Goal: Complete application form: Complete application form

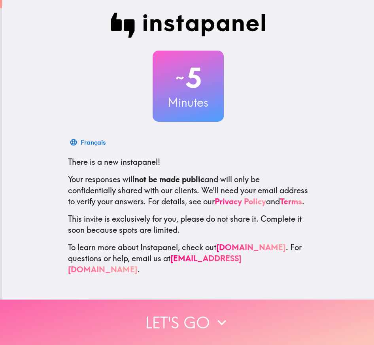
click at [143, 303] on button "Let's go" at bounding box center [187, 322] width 374 height 45
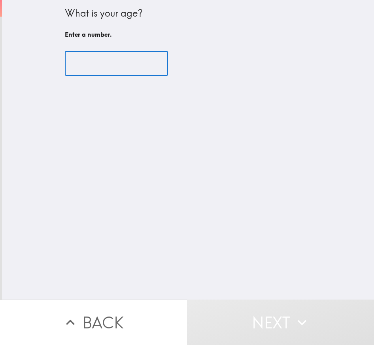
click at [93, 68] on input "number" at bounding box center [116, 63] width 103 height 25
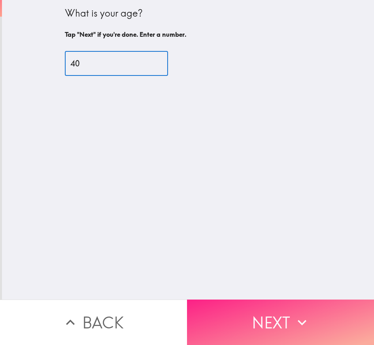
type input "40"
click at [226, 305] on button "Next" at bounding box center [280, 322] width 187 height 45
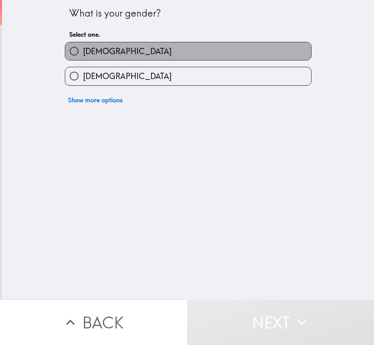
click at [89, 47] on span "[DEMOGRAPHIC_DATA]" at bounding box center [127, 51] width 89 height 11
click at [83, 47] on input "[DEMOGRAPHIC_DATA]" at bounding box center [74, 51] width 18 height 18
radio input "true"
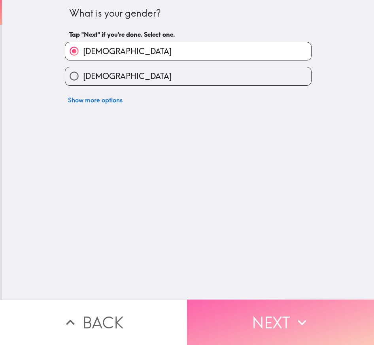
click at [250, 324] on button "Next" at bounding box center [280, 322] width 187 height 45
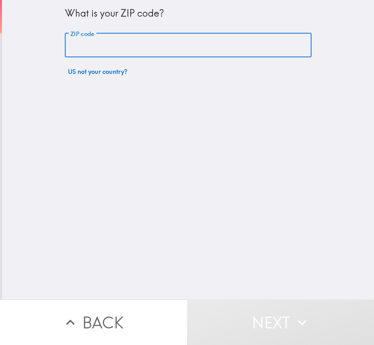
click at [108, 47] on input "ZIP code" at bounding box center [188, 45] width 247 height 25
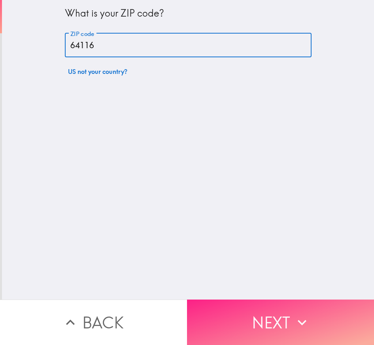
type input "64116"
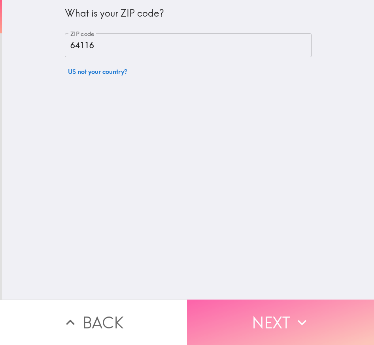
click at [264, 308] on button "Next" at bounding box center [280, 322] width 187 height 45
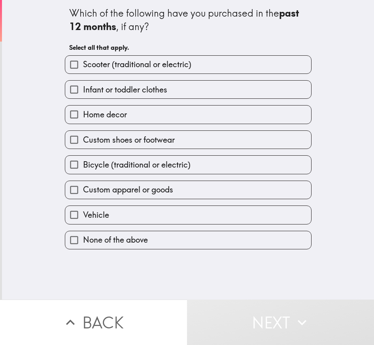
click at [142, 91] on span "Infant or toddler clothes" at bounding box center [125, 89] width 84 height 11
click at [83, 91] on input "Infant or toddler clothes" at bounding box center [74, 90] width 18 height 18
checkbox input "true"
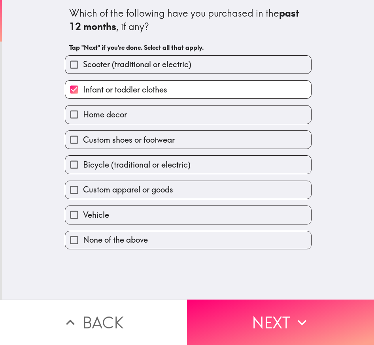
click at [145, 142] on span "Custom shoes or footwear" at bounding box center [129, 139] width 92 height 11
click at [83, 142] on input "Custom shoes or footwear" at bounding box center [74, 140] width 18 height 18
checkbox input "true"
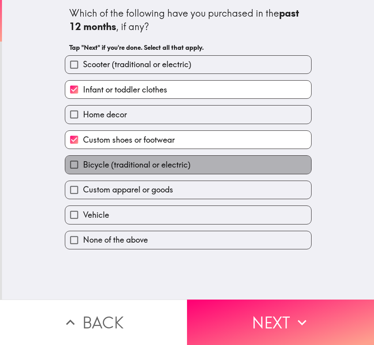
click at [145, 162] on span "Bicycle (traditional or electric)" at bounding box center [137, 164] width 108 height 11
click at [83, 162] on input "Bicycle (traditional or electric)" at bounding box center [74, 165] width 18 height 18
checkbox input "true"
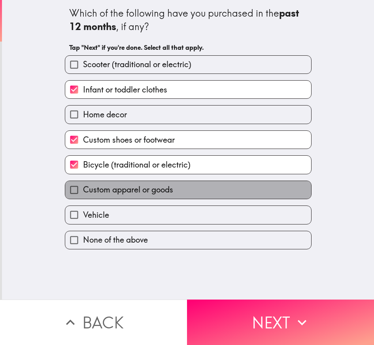
click at [154, 189] on span "Custom apparel or goods" at bounding box center [128, 189] width 90 height 11
click at [83, 189] on input "Custom apparel or goods" at bounding box center [74, 190] width 18 height 18
checkbox input "true"
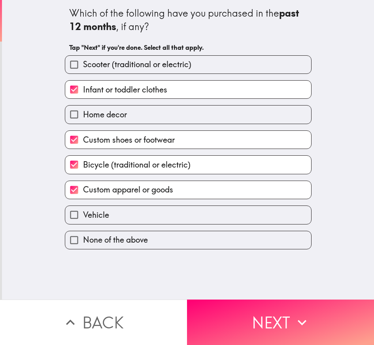
click at [198, 311] on button "Next" at bounding box center [280, 322] width 187 height 45
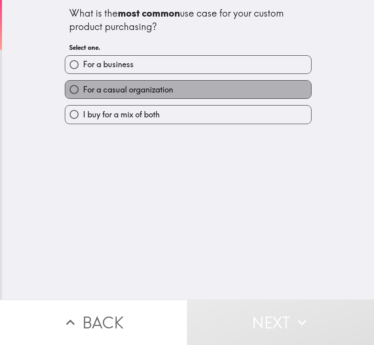
click at [148, 90] on span "For a casual organization" at bounding box center [128, 89] width 90 height 11
click at [83, 90] on input "For a casual organization" at bounding box center [74, 90] width 18 height 18
radio input "true"
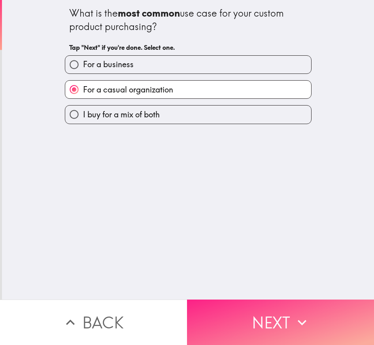
click at [225, 312] on button "Next" at bounding box center [280, 322] width 187 height 45
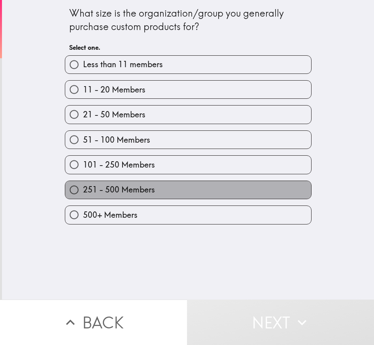
click at [153, 188] on label "251 - 500 Members" at bounding box center [188, 190] width 246 height 18
click at [83, 188] on input "251 - 500 Members" at bounding box center [74, 190] width 18 height 18
radio input "true"
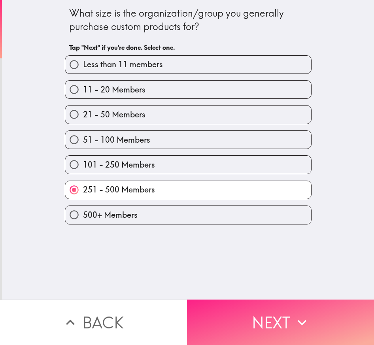
click at [189, 317] on button "Next" at bounding box center [280, 322] width 187 height 45
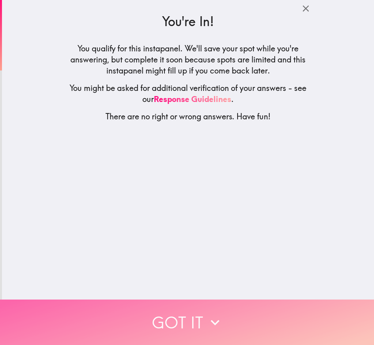
click at [187, 300] on button "Got it" at bounding box center [187, 322] width 374 height 45
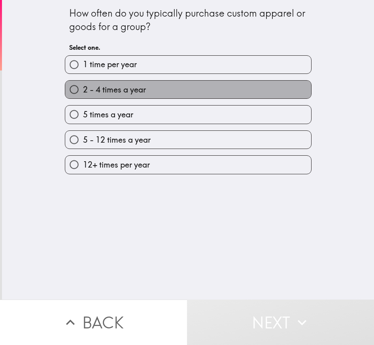
click at [145, 88] on label "2 - 4 times a year" at bounding box center [188, 90] width 246 height 18
click at [83, 88] on input "2 - 4 times a year" at bounding box center [74, 90] width 18 height 18
radio input "true"
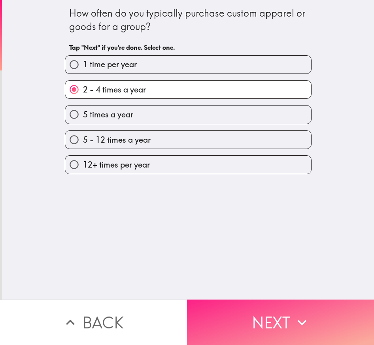
click at [217, 302] on button "Next" at bounding box center [280, 322] width 187 height 45
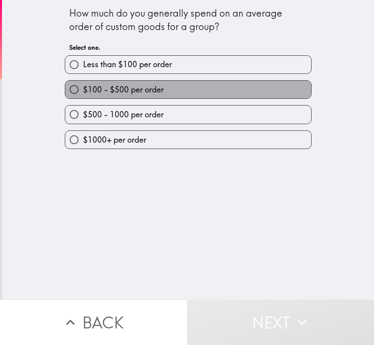
click at [152, 96] on label "$100 - $500 per order" at bounding box center [188, 90] width 246 height 18
click at [83, 96] on input "$100 - $500 per order" at bounding box center [74, 90] width 18 height 18
radio input "true"
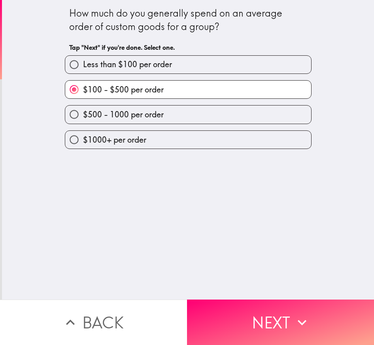
drag, startPoint x: 213, startPoint y: 318, endPoint x: 213, endPoint y: 283, distance: 34.4
click at [213, 317] on button "Next" at bounding box center [280, 322] width 187 height 45
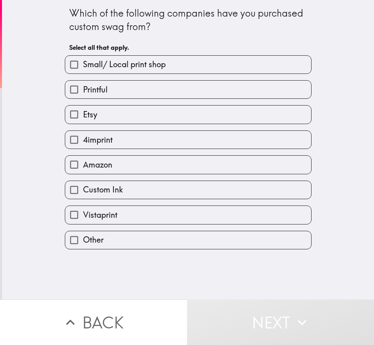
click at [102, 78] on div "Printful" at bounding box center [185, 86] width 253 height 25
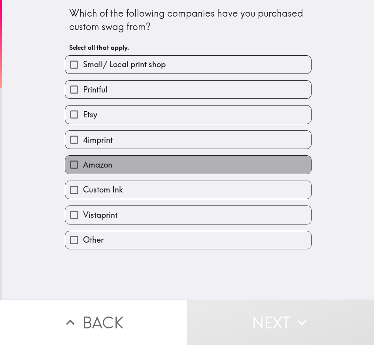
click at [116, 162] on label "Amazon" at bounding box center [188, 165] width 246 height 18
click at [83, 162] on input "Amazon" at bounding box center [74, 165] width 18 height 18
checkbox input "true"
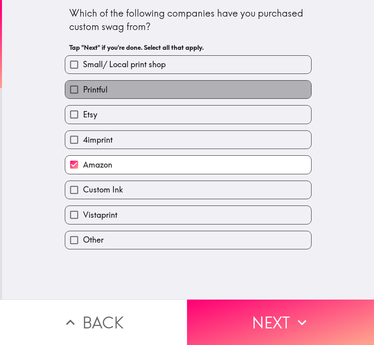
click at [128, 91] on label "Printful" at bounding box center [188, 90] width 246 height 18
click at [83, 91] on input "Printful" at bounding box center [74, 90] width 18 height 18
checkbox input "true"
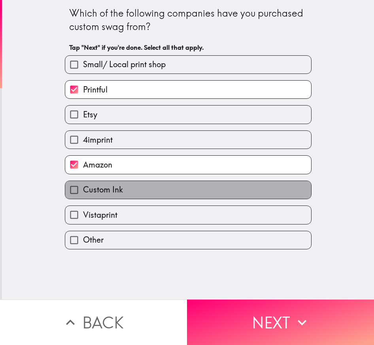
click at [133, 194] on label "Custom Ink" at bounding box center [188, 190] width 246 height 18
click at [83, 194] on input "Custom Ink" at bounding box center [74, 190] width 18 height 18
checkbox input "true"
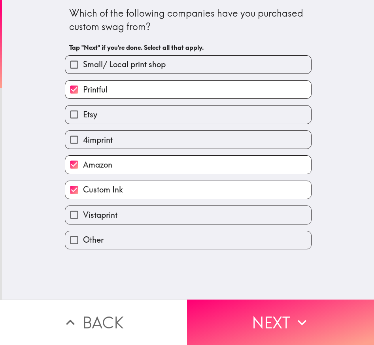
click at [135, 214] on label "Vistaprint" at bounding box center [188, 215] width 246 height 18
click at [83, 214] on input "Vistaprint" at bounding box center [74, 215] width 18 height 18
checkbox input "true"
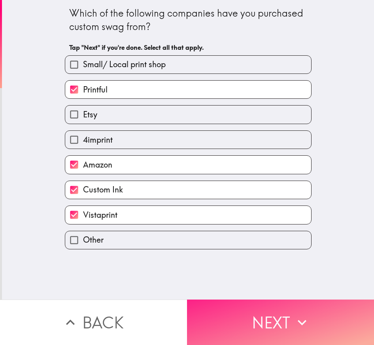
click at [191, 327] on button "Next" at bounding box center [280, 322] width 187 height 45
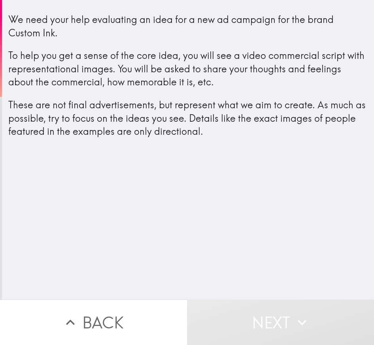
drag, startPoint x: 259, startPoint y: 89, endPoint x: 273, endPoint y: 89, distance: 14.2
click at [273, 89] on div "We need your help evaluating an idea for a new ad campaign for the brand Custom…" at bounding box center [187, 75] width 359 height 125
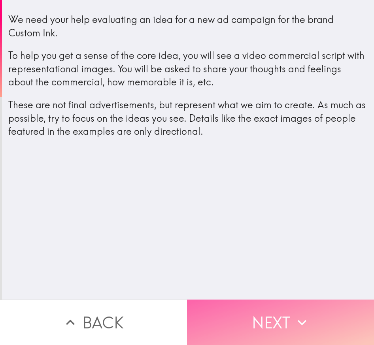
click at [287, 315] on button "Next" at bounding box center [280, 322] width 187 height 45
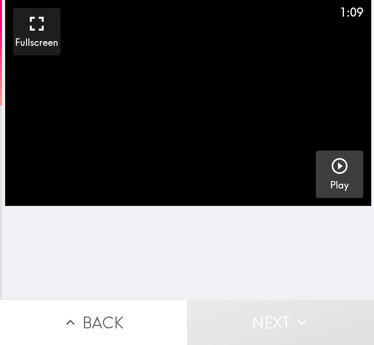
click at [332, 167] on icon "button" at bounding box center [340, 166] width 16 height 16
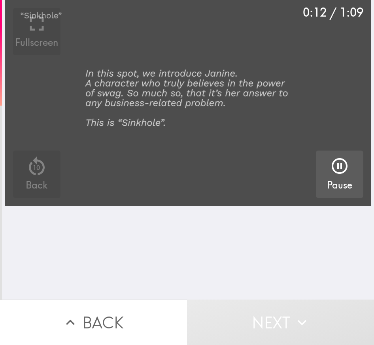
click at [121, 185] on video "button" at bounding box center [188, 103] width 366 height 206
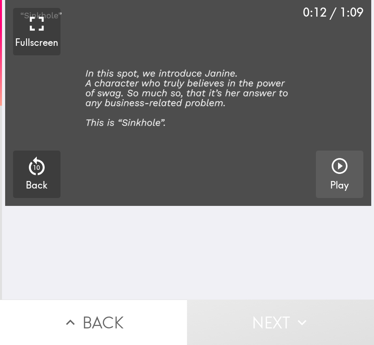
click at [121, 185] on video "button" at bounding box center [188, 103] width 366 height 206
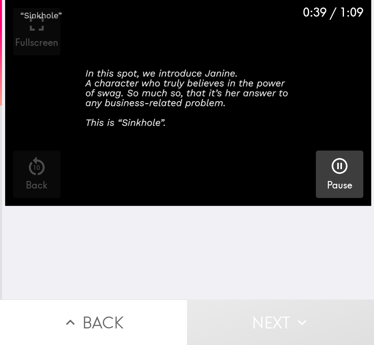
click at [300, 125] on video "button" at bounding box center [188, 103] width 366 height 206
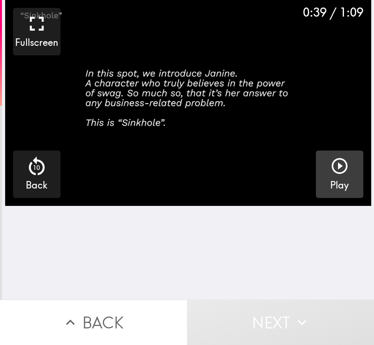
click at [322, 151] on div "0:39 / 1:09 Fullscreen 10 Back Play" at bounding box center [188, 103] width 366 height 206
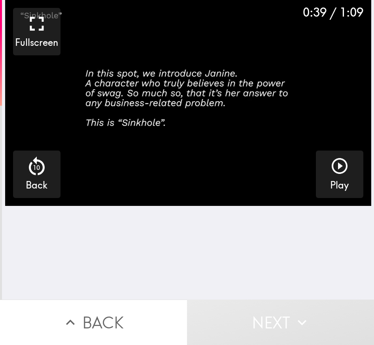
click at [331, 166] on icon "button" at bounding box center [339, 166] width 19 height 19
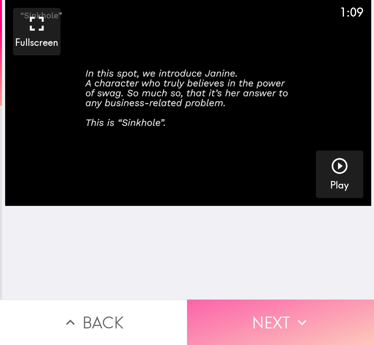
drag, startPoint x: 231, startPoint y: 307, endPoint x: 214, endPoint y: 302, distance: 17.5
click at [226, 305] on button "Next" at bounding box center [280, 322] width 187 height 45
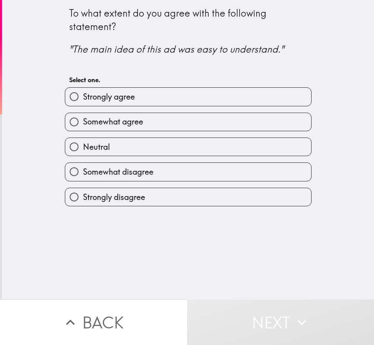
click at [132, 92] on label "Strongly agree" at bounding box center [188, 97] width 246 height 18
click at [83, 92] on input "Strongly agree" at bounding box center [74, 97] width 18 height 18
radio input "true"
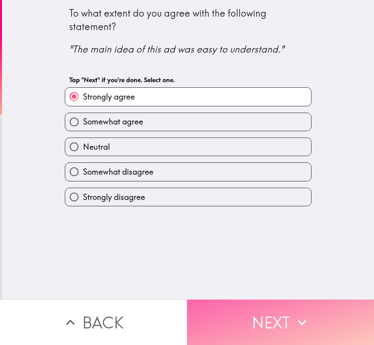
click at [262, 306] on button "Next" at bounding box center [280, 322] width 187 height 45
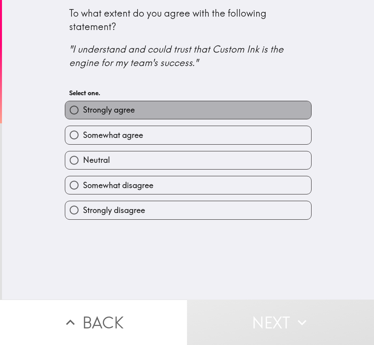
click at [158, 114] on label "Strongly agree" at bounding box center [188, 110] width 246 height 18
click at [83, 114] on input "Strongly agree" at bounding box center [74, 110] width 18 height 18
radio input "true"
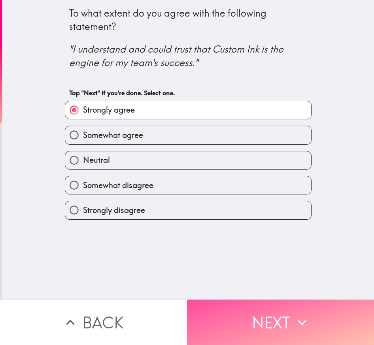
drag, startPoint x: 233, startPoint y: 311, endPoint x: 209, endPoint y: 242, distance: 73.5
click at [232, 312] on button "Next" at bounding box center [280, 322] width 187 height 45
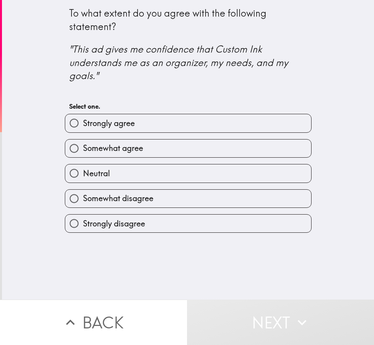
click at [167, 150] on label "Somewhat agree" at bounding box center [188, 149] width 246 height 18
click at [83, 150] on input "Somewhat agree" at bounding box center [74, 149] width 18 height 18
radio input "true"
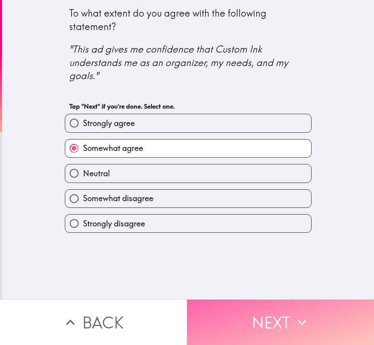
click at [257, 316] on button "Next" at bounding box center [280, 322] width 187 height 45
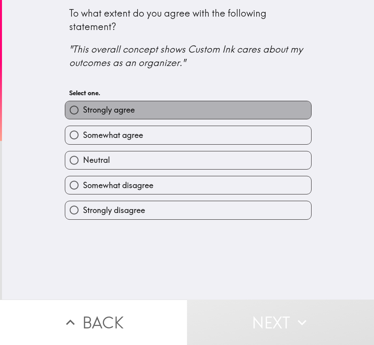
click at [135, 113] on label "Strongly agree" at bounding box center [188, 110] width 246 height 18
click at [83, 113] on input "Strongly agree" at bounding box center [74, 110] width 18 height 18
radio input "true"
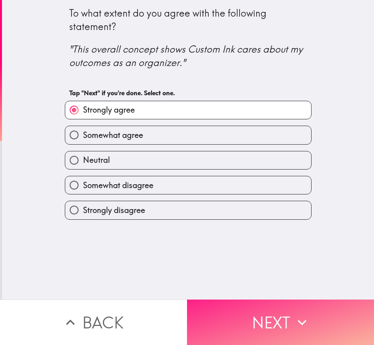
click at [245, 313] on button "Next" at bounding box center [280, 322] width 187 height 45
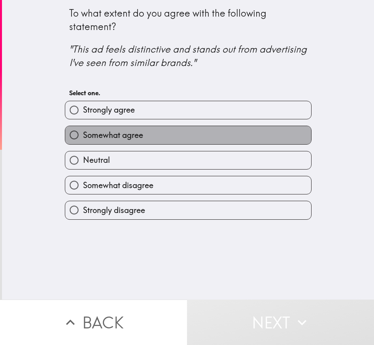
click at [223, 137] on label "Somewhat agree" at bounding box center [188, 135] width 246 height 18
click at [83, 137] on input "Somewhat agree" at bounding box center [74, 135] width 18 height 18
radio input "true"
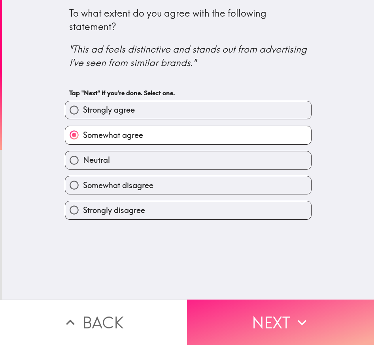
click at [261, 300] on button "Next" at bounding box center [280, 322] width 187 height 45
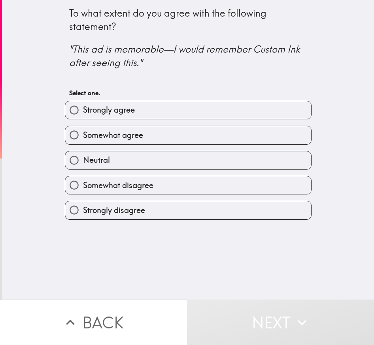
click at [138, 128] on label "Somewhat agree" at bounding box center [188, 135] width 246 height 18
click at [83, 128] on input "Somewhat agree" at bounding box center [74, 135] width 18 height 18
radio input "true"
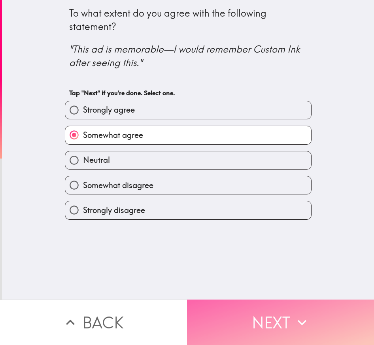
click at [265, 316] on button "Next" at bounding box center [280, 322] width 187 height 45
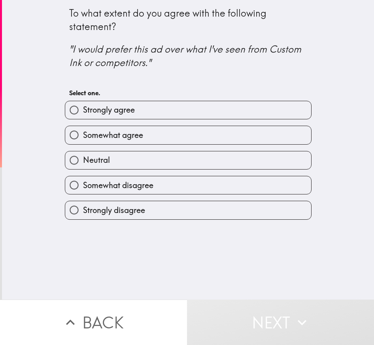
click at [208, 114] on label "Strongly agree" at bounding box center [188, 110] width 246 height 18
click at [83, 114] on input "Strongly agree" at bounding box center [74, 110] width 18 height 18
radio input "true"
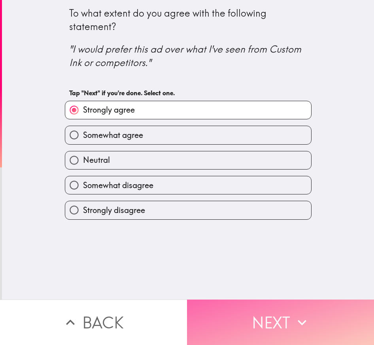
click at [232, 301] on button "Next" at bounding box center [280, 322] width 187 height 45
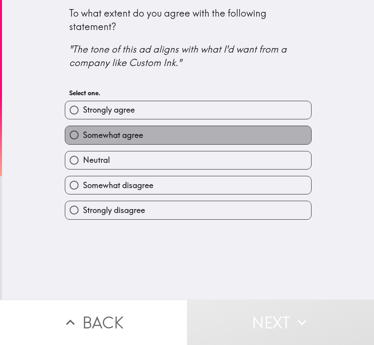
click at [129, 132] on span "Somewhat agree" at bounding box center [113, 135] width 60 height 11
click at [83, 132] on input "Somewhat agree" at bounding box center [74, 135] width 18 height 18
radio input "true"
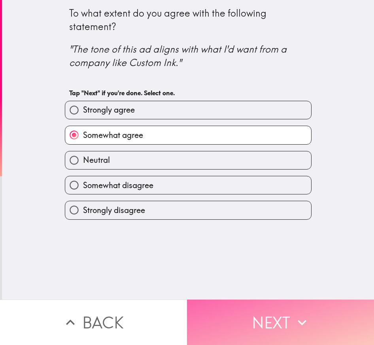
click at [200, 305] on button "Next" at bounding box center [280, 322] width 187 height 45
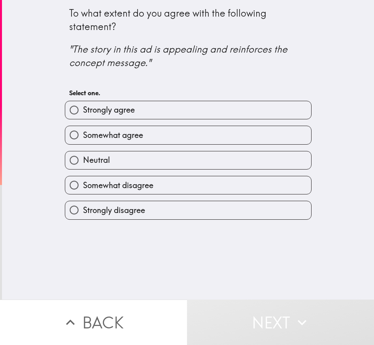
click at [146, 121] on div "Somewhat agree" at bounding box center [185, 131] width 253 height 25
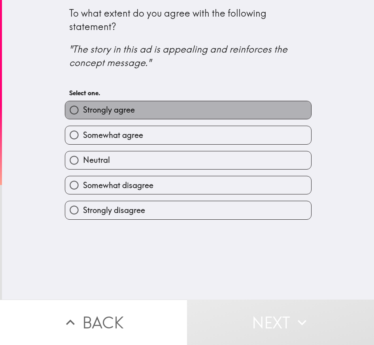
click at [169, 116] on label "Strongly agree" at bounding box center [188, 110] width 246 height 18
click at [83, 116] on input "Strongly agree" at bounding box center [74, 110] width 18 height 18
radio input "true"
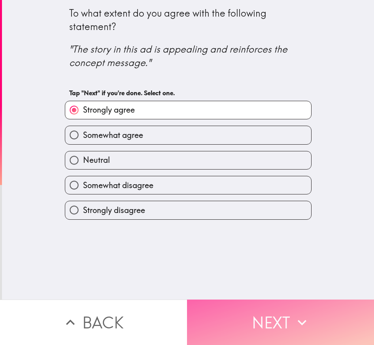
click at [239, 300] on button "Next" at bounding box center [280, 322] width 187 height 45
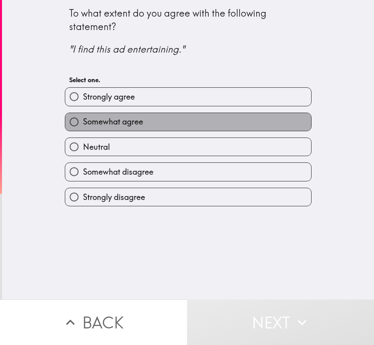
click at [124, 123] on span "Somewhat agree" at bounding box center [113, 121] width 60 height 11
click at [83, 123] on input "Somewhat agree" at bounding box center [74, 122] width 18 height 18
radio input "true"
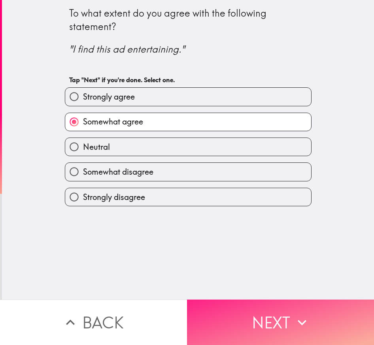
click at [227, 315] on button "Next" at bounding box center [280, 322] width 187 height 45
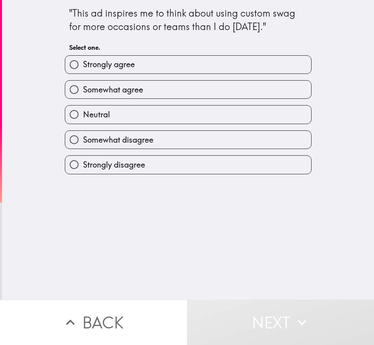
click at [126, 90] on span "Somewhat agree" at bounding box center [113, 89] width 60 height 11
click at [83, 90] on input "Somewhat agree" at bounding box center [74, 90] width 18 height 18
radio input "true"
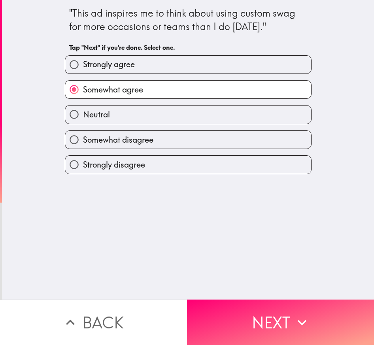
click at [231, 289] on div ""This ad inspires me to think about using custom swag for more occasions or tea…" at bounding box center [188, 150] width 372 height 300
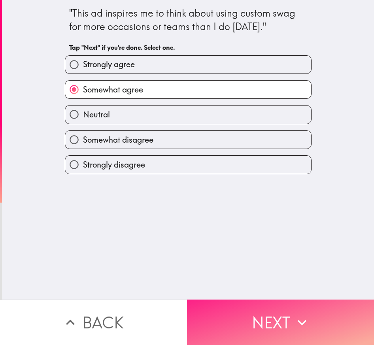
click at [234, 304] on button "Next" at bounding box center [280, 322] width 187 height 45
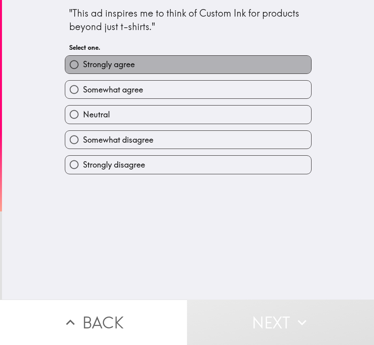
click at [148, 70] on label "Strongly agree" at bounding box center [188, 65] width 246 height 18
click at [83, 70] on input "Strongly agree" at bounding box center [74, 65] width 18 height 18
radio input "true"
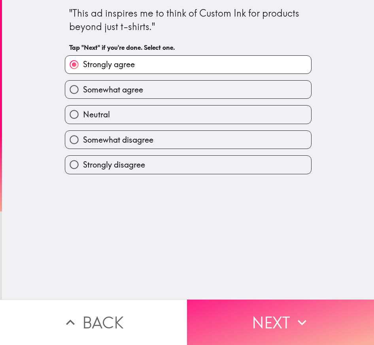
click at [204, 304] on button "Next" at bounding box center [280, 322] width 187 height 45
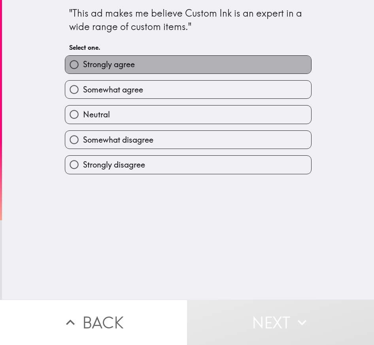
click at [137, 70] on label "Strongly agree" at bounding box center [188, 65] width 246 height 18
click at [83, 70] on input "Strongly agree" at bounding box center [74, 65] width 18 height 18
radio input "true"
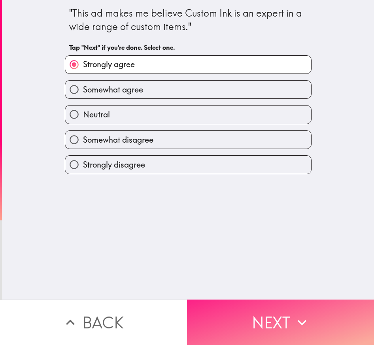
click at [244, 318] on button "Next" at bounding box center [280, 322] width 187 height 45
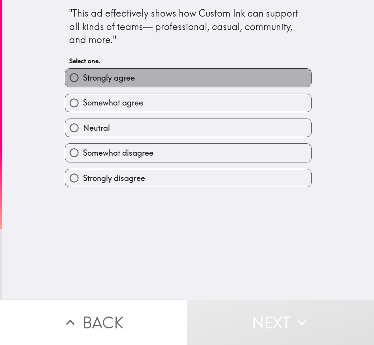
click at [116, 85] on label "Strongly agree" at bounding box center [188, 78] width 246 height 18
click at [83, 85] on input "Strongly agree" at bounding box center [74, 78] width 18 height 18
radio input "true"
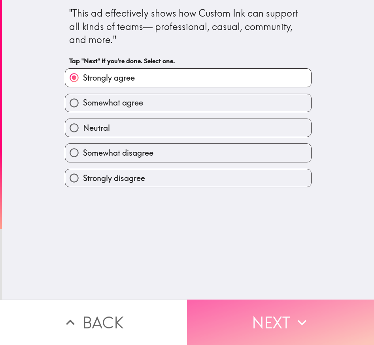
click at [206, 303] on button "Next" at bounding box center [280, 322] width 187 height 45
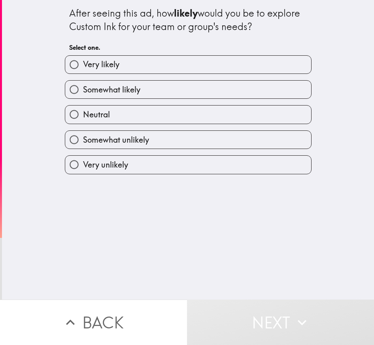
click at [115, 61] on label "Very likely" at bounding box center [188, 65] width 246 height 18
click at [83, 61] on input "Very likely" at bounding box center [74, 65] width 18 height 18
radio input "true"
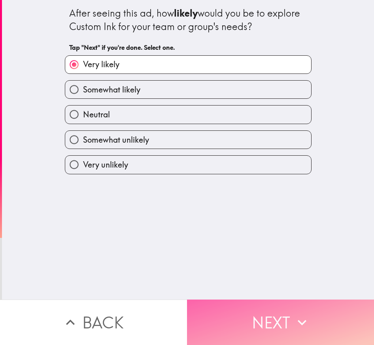
click at [224, 311] on button "Next" at bounding box center [280, 322] width 187 height 45
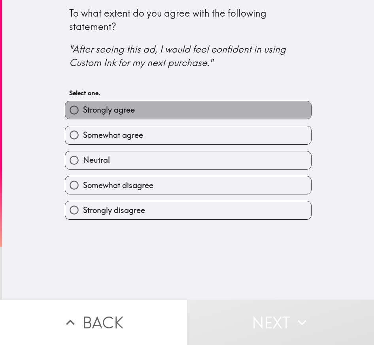
click at [116, 113] on span "Strongly agree" at bounding box center [109, 109] width 52 height 11
click at [83, 113] on input "Strongly agree" at bounding box center [74, 110] width 18 height 18
radio input "true"
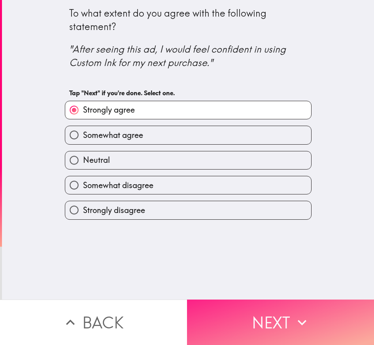
click at [205, 307] on button "Next" at bounding box center [280, 322] width 187 height 45
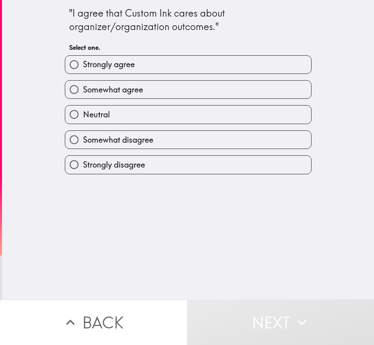
click at [127, 67] on span "Strongly agree" at bounding box center [109, 64] width 52 height 11
click at [83, 67] on input "Strongly agree" at bounding box center [74, 65] width 18 height 18
radio input "true"
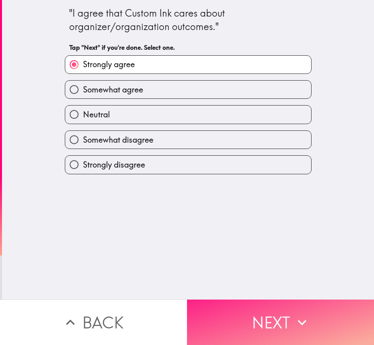
click at [220, 312] on button "Next" at bounding box center [280, 322] width 187 height 45
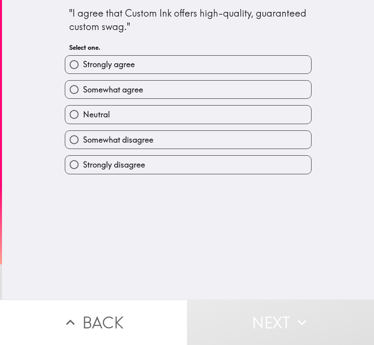
click at [119, 68] on span "Strongly agree" at bounding box center [109, 64] width 52 height 11
click at [83, 68] on input "Strongly agree" at bounding box center [74, 65] width 18 height 18
radio input "true"
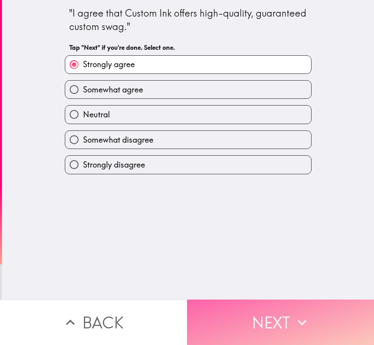
click at [213, 310] on button "Next" at bounding box center [280, 322] width 187 height 45
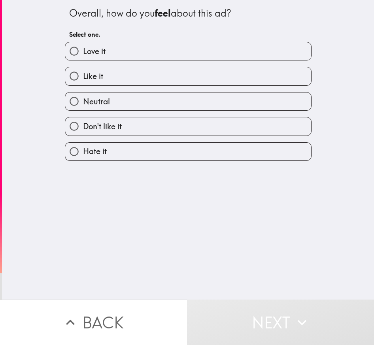
click at [150, 66] on div "Like it" at bounding box center [185, 72] width 253 height 25
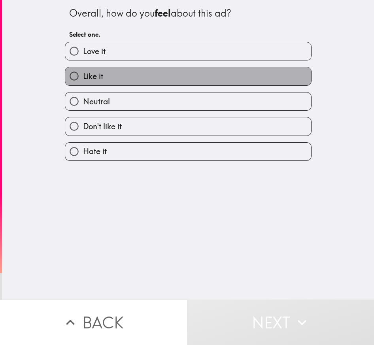
click at [153, 77] on label "Like it" at bounding box center [188, 76] width 246 height 18
click at [83, 77] on input "Like it" at bounding box center [74, 76] width 18 height 18
radio input "true"
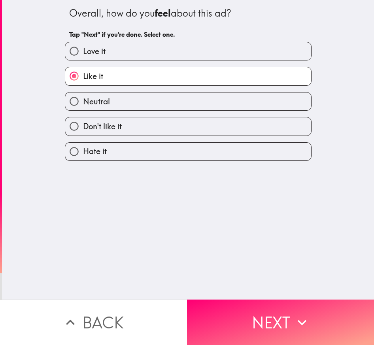
drag, startPoint x: 218, startPoint y: 303, endPoint x: 214, endPoint y: 287, distance: 17.0
click at [218, 302] on button "Next" at bounding box center [280, 322] width 187 height 45
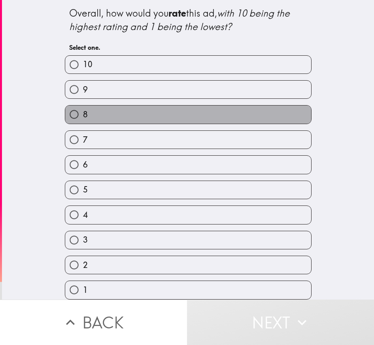
click at [104, 114] on label "8" at bounding box center [188, 115] width 246 height 18
click at [83, 114] on input "8" at bounding box center [74, 115] width 18 height 18
radio input "true"
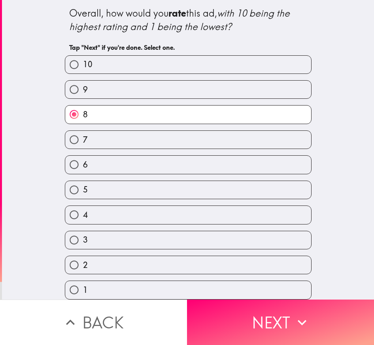
click at [203, 316] on button "Next" at bounding box center [280, 322] width 187 height 45
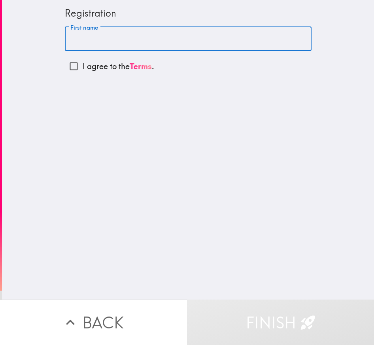
click at [112, 36] on input "First name" at bounding box center [188, 39] width 247 height 25
click at [68, 39] on input "mrney" at bounding box center [188, 39] width 247 height 25
type input "morney"
click at [217, 300] on button "Finish" at bounding box center [280, 322] width 187 height 45
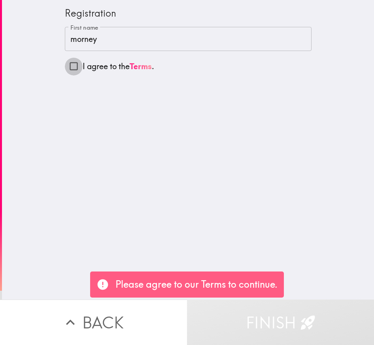
click at [66, 65] on input "I agree to the Terms ." at bounding box center [74, 66] width 18 height 18
checkbox input "true"
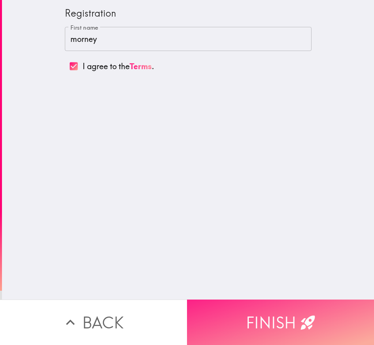
click at [291, 318] on button "Finish" at bounding box center [280, 322] width 187 height 45
